Goal: Task Accomplishment & Management: Manage account settings

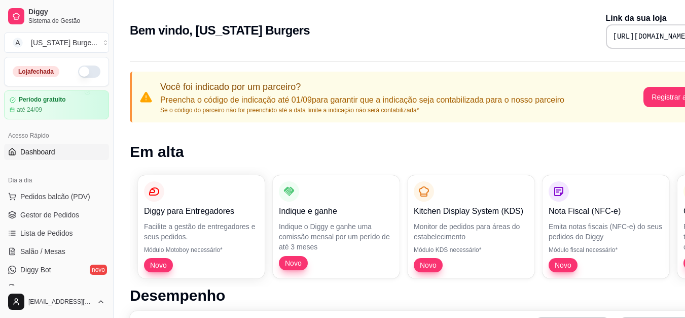
click at [89, 70] on button "button" at bounding box center [89, 71] width 22 height 12
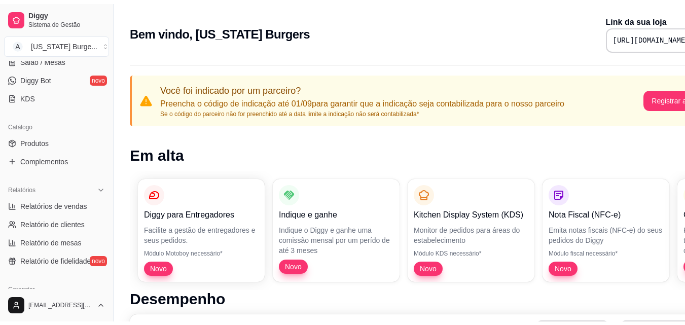
scroll to position [196, 0]
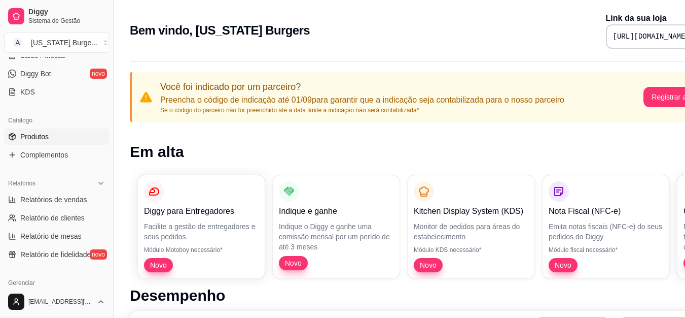
click at [37, 138] on span "Produtos" at bounding box center [34, 136] width 28 height 10
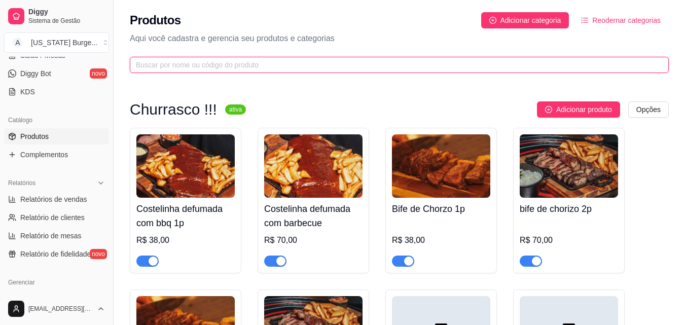
click at [488, 62] on input "text" at bounding box center [395, 64] width 519 height 11
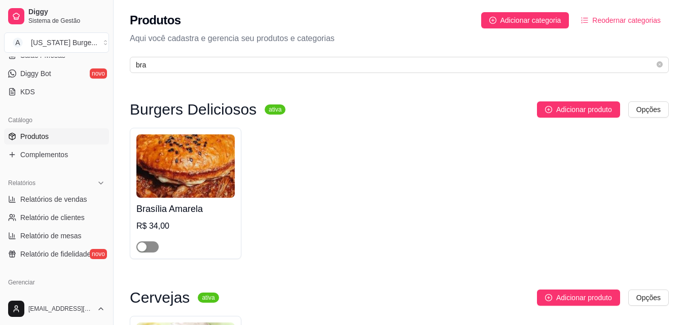
click at [145, 252] on div "button" at bounding box center [141, 247] width 9 height 9
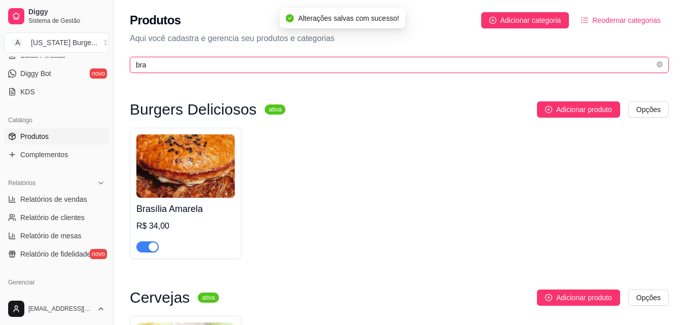
click at [166, 62] on input "bra" at bounding box center [395, 64] width 519 height 11
drag, startPoint x: 166, startPoint y: 62, endPoint x: 91, endPoint y: 67, distance: 75.8
click at [91, 67] on div "Diggy Sistema de Gestão A [US_STATE] Burge ... Loja aberta Período gratuito até…" at bounding box center [342, 249] width 685 height 499
click at [178, 61] on input "bra" at bounding box center [395, 64] width 519 height 11
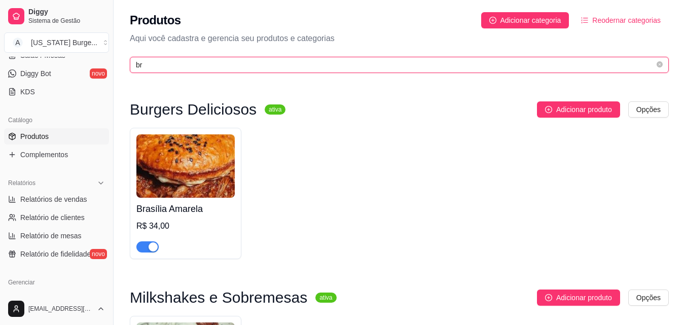
type input "b"
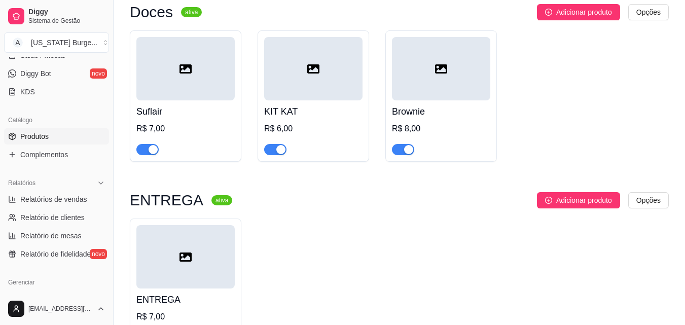
scroll to position [3741, 0]
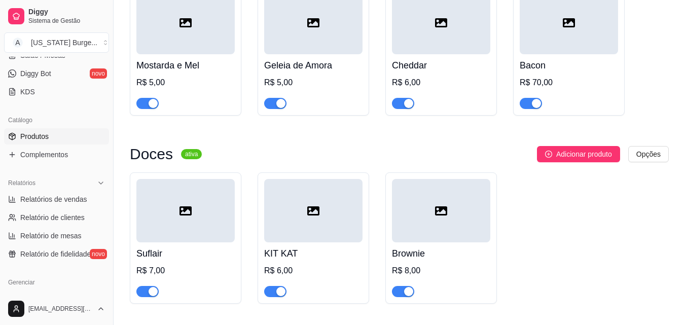
click at [406, 287] on div "button" at bounding box center [408, 291] width 9 height 9
click at [274, 286] on span "button" at bounding box center [275, 291] width 22 height 11
click at [149, 287] on div "button" at bounding box center [153, 291] width 9 height 9
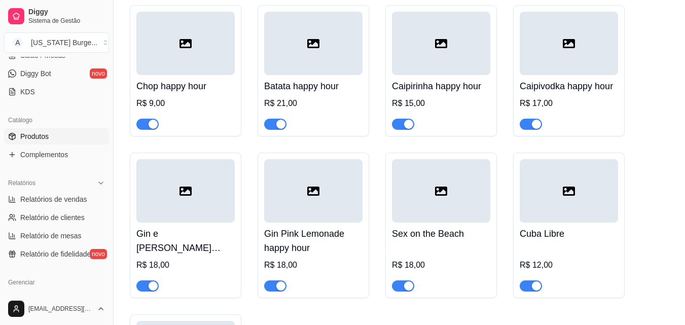
scroll to position [4348, 0]
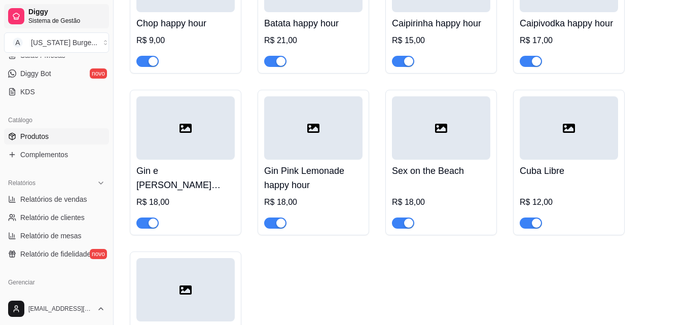
click at [40, 21] on span "Sistema de Gestão" at bounding box center [66, 21] width 77 height 8
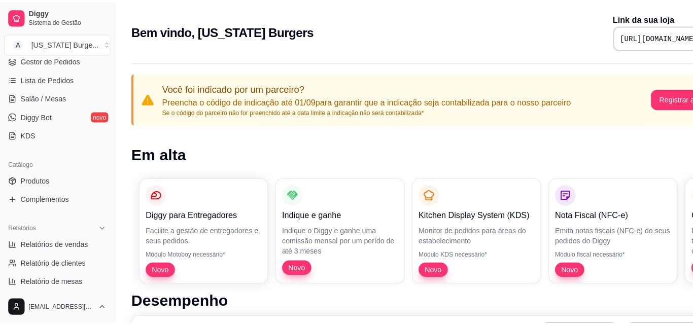
scroll to position [135, 0]
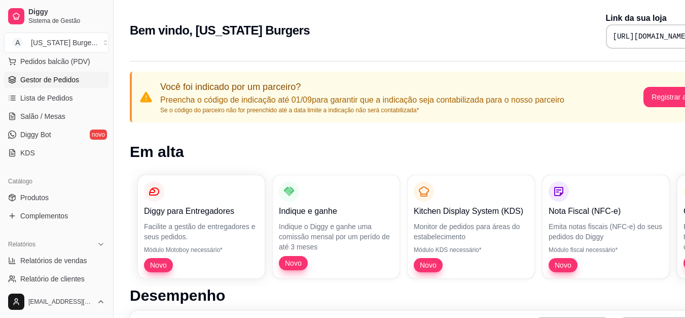
click at [53, 76] on span "Gestor de Pedidos" at bounding box center [49, 80] width 59 height 10
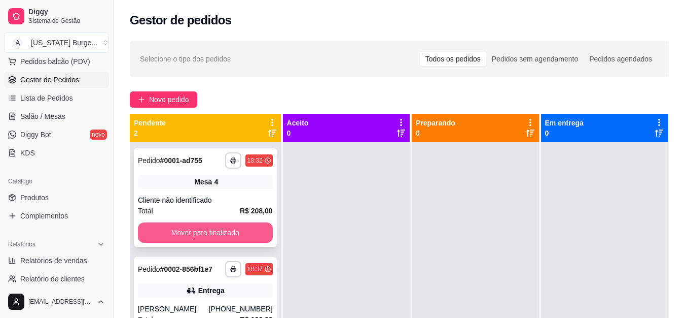
click at [202, 231] on button "Mover para finalizado" at bounding box center [205, 232] width 135 height 20
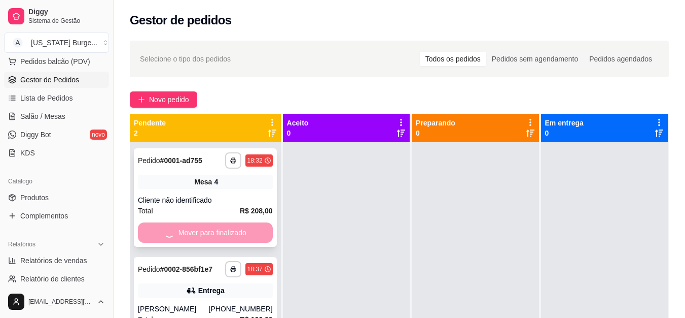
click at [202, 231] on div "Mover para finalizado" at bounding box center [205, 232] width 135 height 20
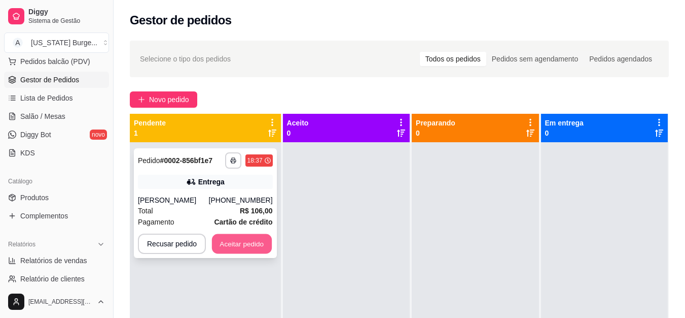
click at [267, 240] on button "Aceitar pedido" at bounding box center [242, 244] width 60 height 20
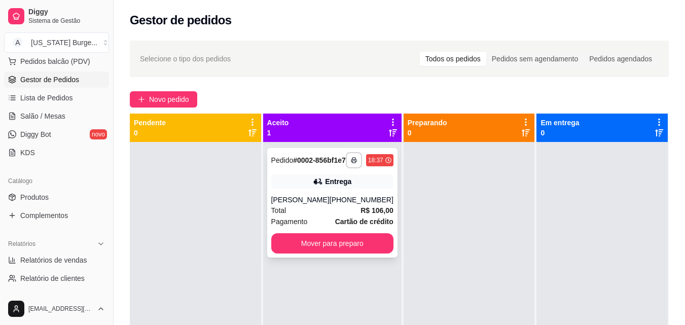
click at [316, 204] on div "[PERSON_NAME]" at bounding box center [300, 200] width 58 height 10
click at [352, 198] on div "**********" at bounding box center [332, 203] width 130 height 110
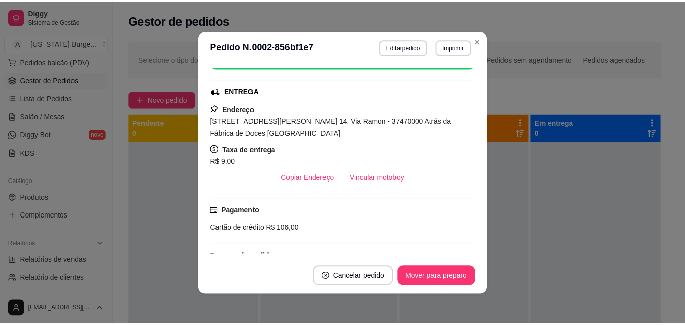
scroll to position [202, 0]
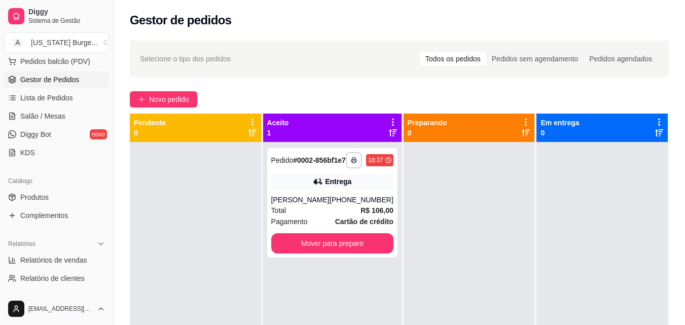
click at [274, 83] on div "**********" at bounding box center [400, 243] width 572 height 417
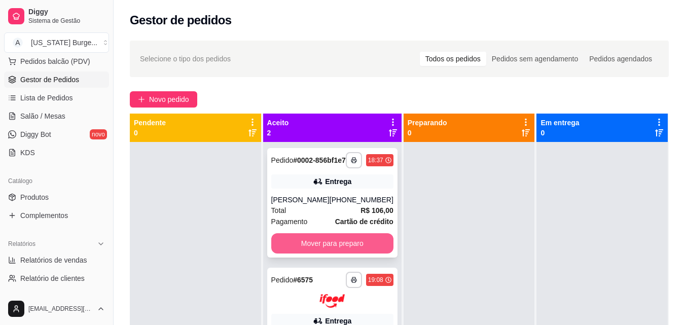
click at [314, 254] on button "Mover para preparo" at bounding box center [332, 243] width 122 height 20
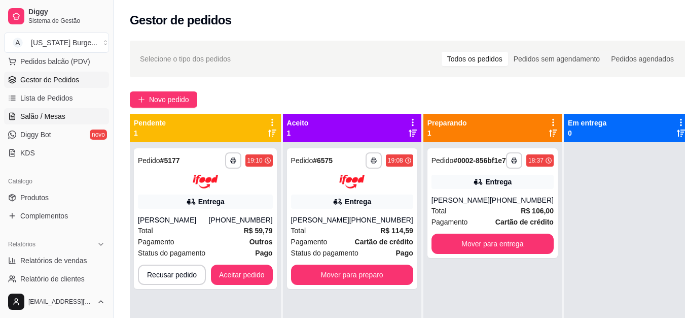
click at [51, 116] on span "Salão / Mesas" at bounding box center [42, 116] width 45 height 10
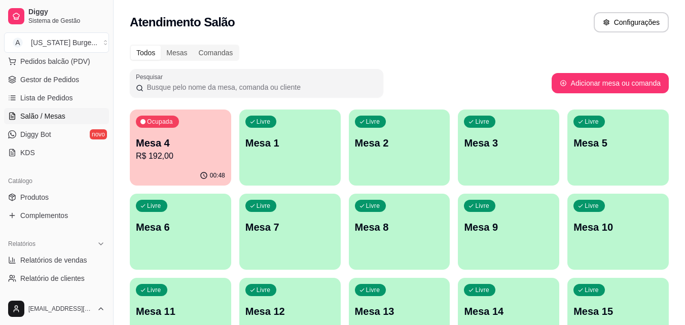
click at [171, 149] on p "Mesa 4" at bounding box center [180, 143] width 89 height 14
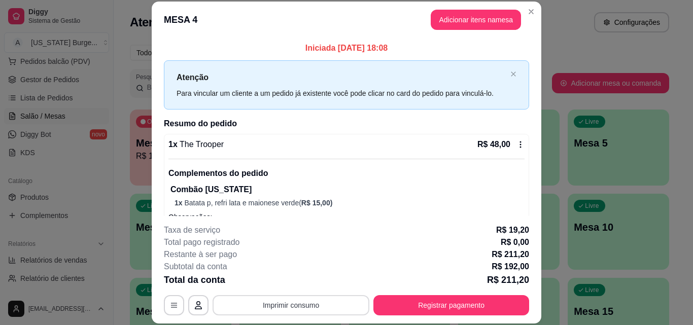
click at [294, 303] on button "Imprimir consumo" at bounding box center [291, 305] width 157 height 20
click at [286, 286] on button "Epson" at bounding box center [291, 282] width 74 height 16
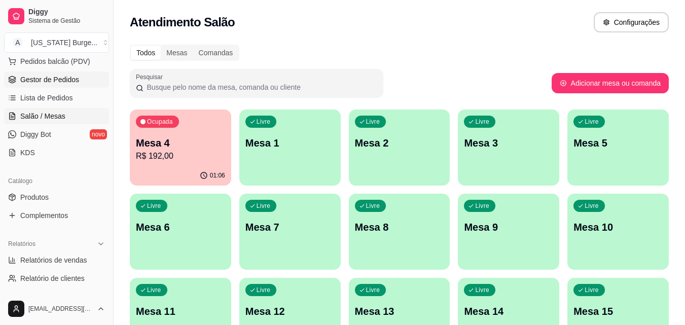
click at [68, 87] on ul "Pedidos balcão (PDV) Gestor de Pedidos Lista de Pedidos Salão / Mesas Diggy Bot…" at bounding box center [56, 107] width 105 height 108
click at [69, 84] on span "Gestor de Pedidos" at bounding box center [49, 80] width 59 height 10
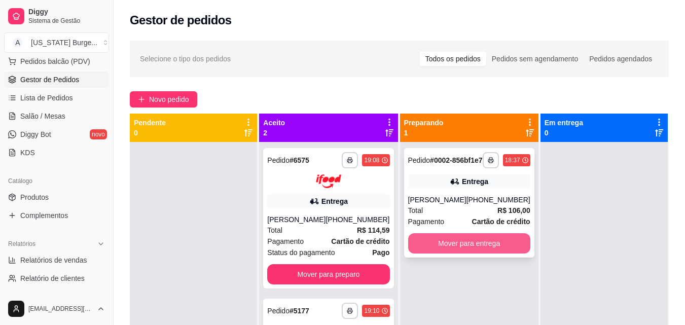
click at [480, 251] on button "Mover para entrega" at bounding box center [469, 243] width 122 height 20
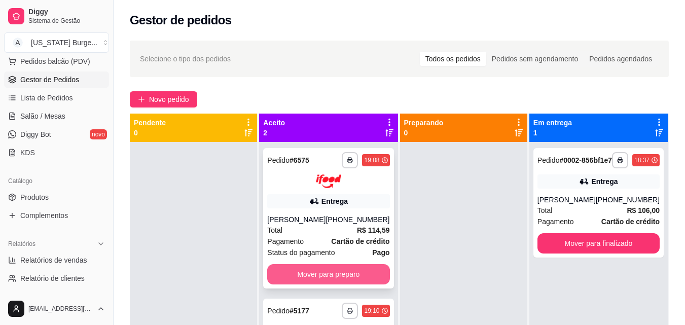
click at [370, 280] on button "Mover para preparo" at bounding box center [328, 274] width 122 height 20
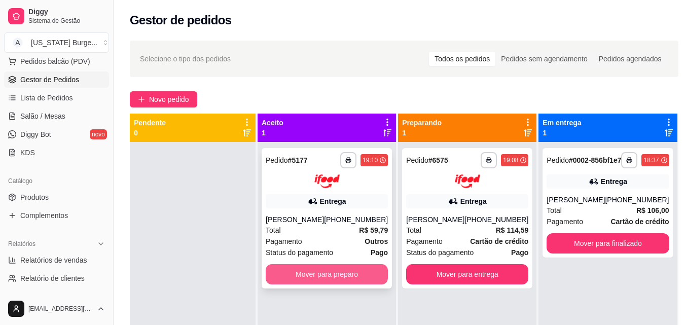
click at [312, 283] on button "Mover para preparo" at bounding box center [327, 274] width 122 height 20
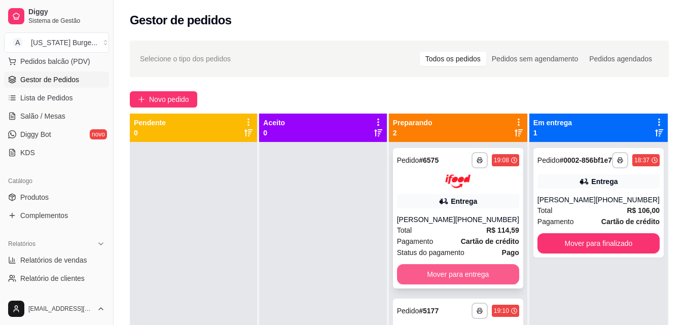
click at [458, 278] on button "Mover para entrega" at bounding box center [458, 274] width 122 height 20
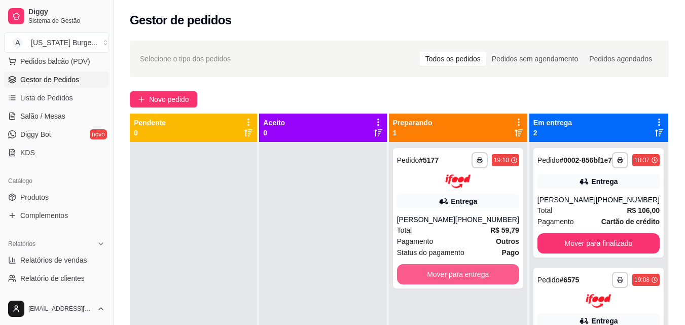
click at [458, 278] on button "Mover para entrega" at bounding box center [458, 274] width 122 height 20
